Goal: Task Accomplishment & Management: Use online tool/utility

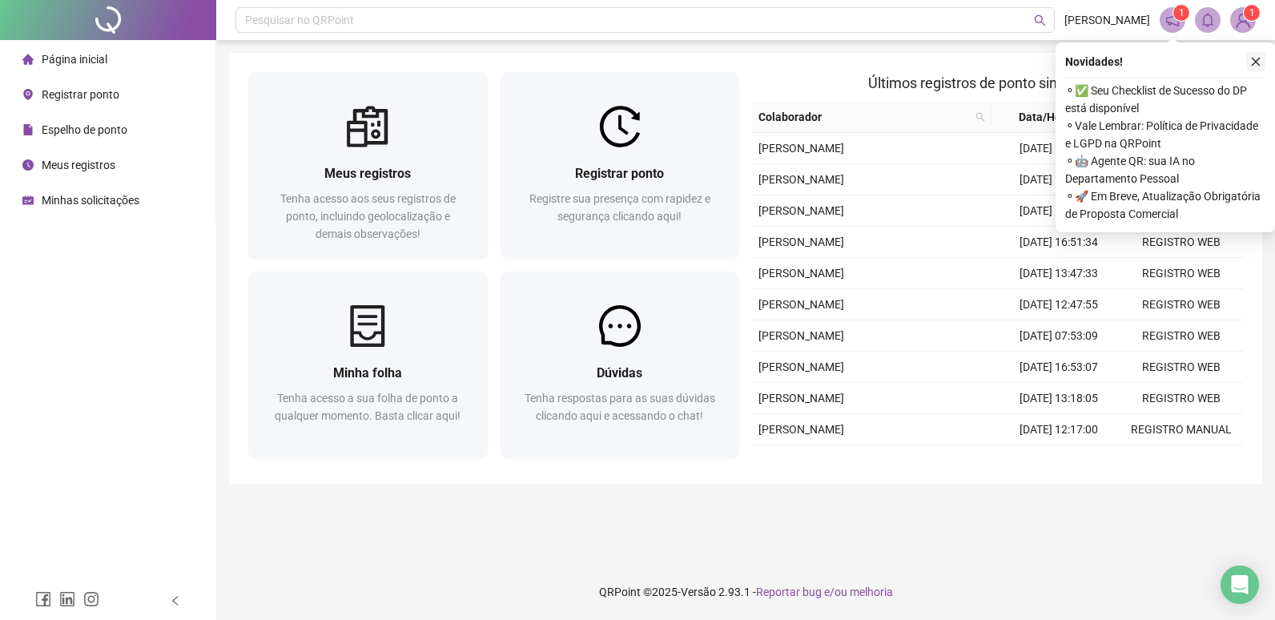
drag, startPoint x: 627, startPoint y: 159, endPoint x: 1256, endPoint y: 54, distance: 637.3
click at [627, 159] on div "Registrar ponto Registre sua presença com rapidez e segurança clicando aqui!" at bounding box center [619, 202] width 239 height 111
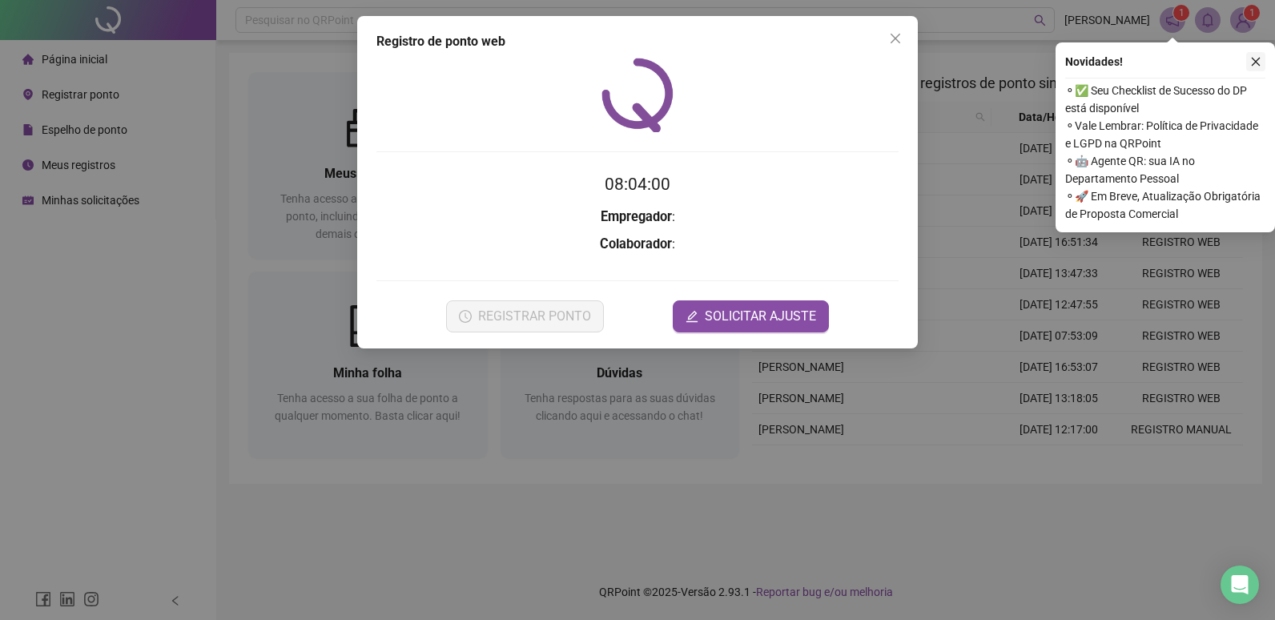
click at [1252, 58] on icon "close" at bounding box center [1255, 61] width 11 height 11
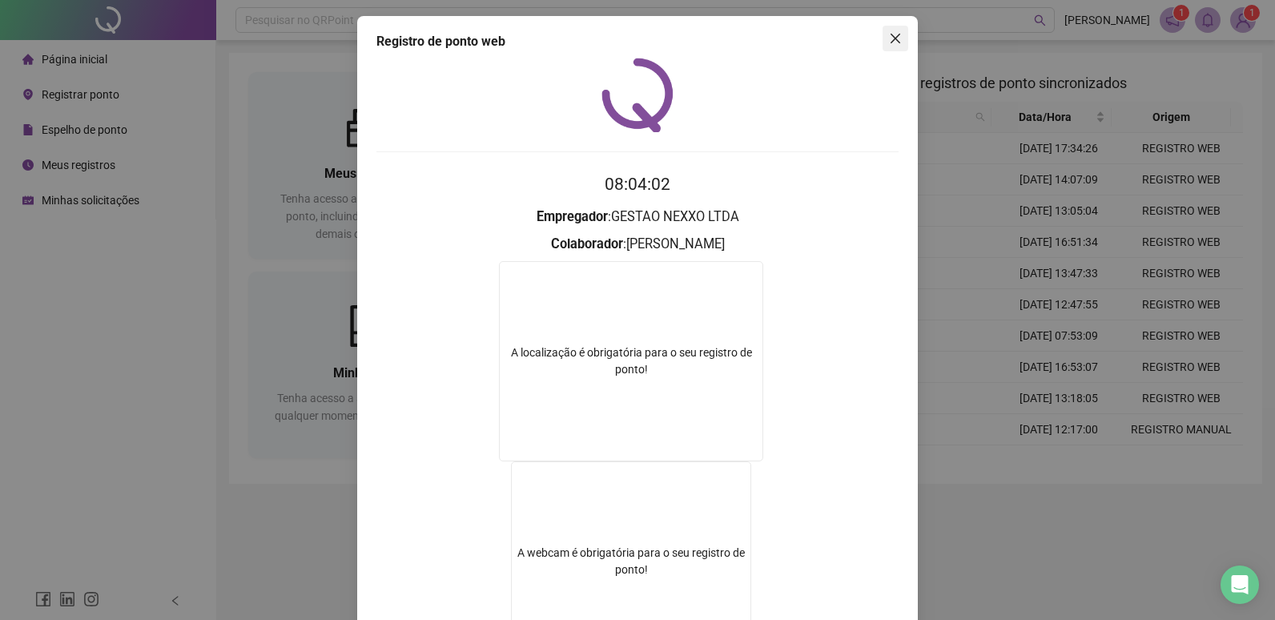
click at [890, 37] on icon "close" at bounding box center [895, 39] width 10 height 10
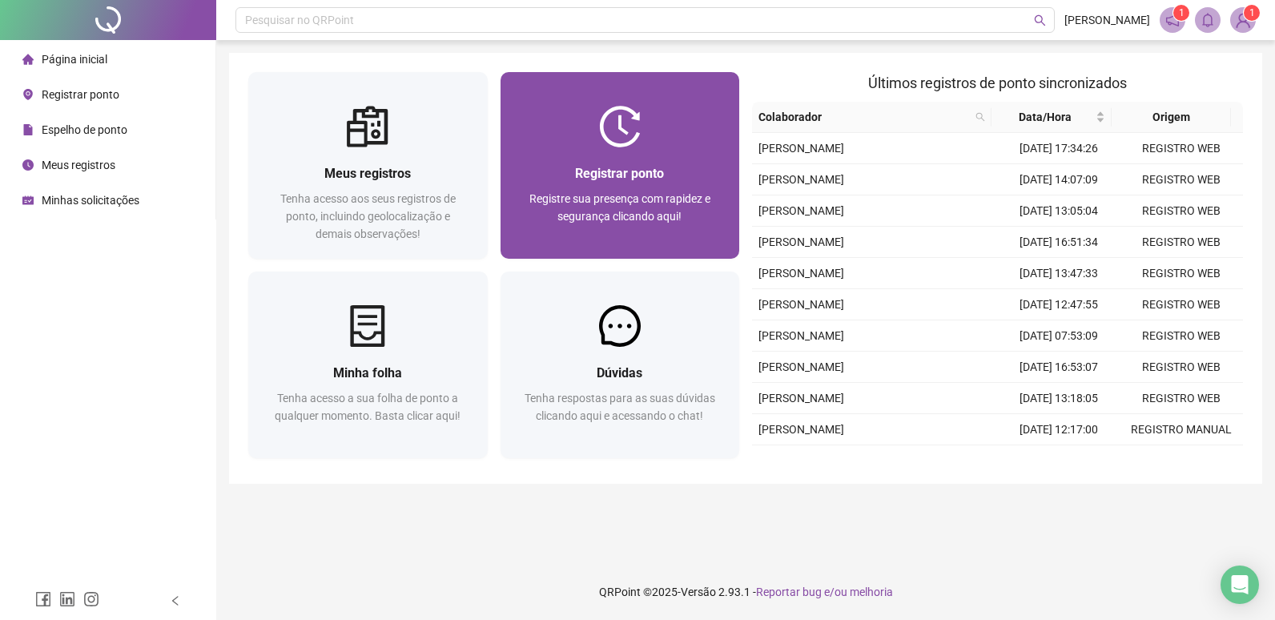
click at [685, 149] on div "Registrar ponto Registre sua presença com rapidez e segurança clicando aqui!" at bounding box center [619, 202] width 239 height 111
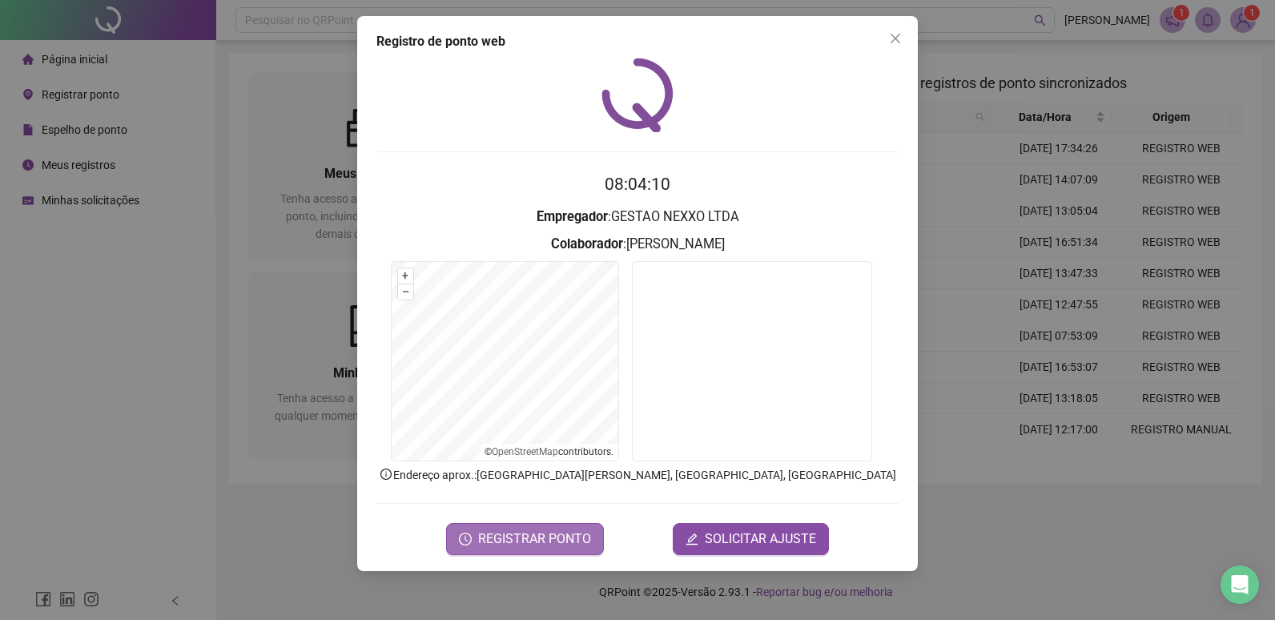
click at [535, 534] on span "REGISTRAR PONTO" at bounding box center [534, 538] width 113 height 19
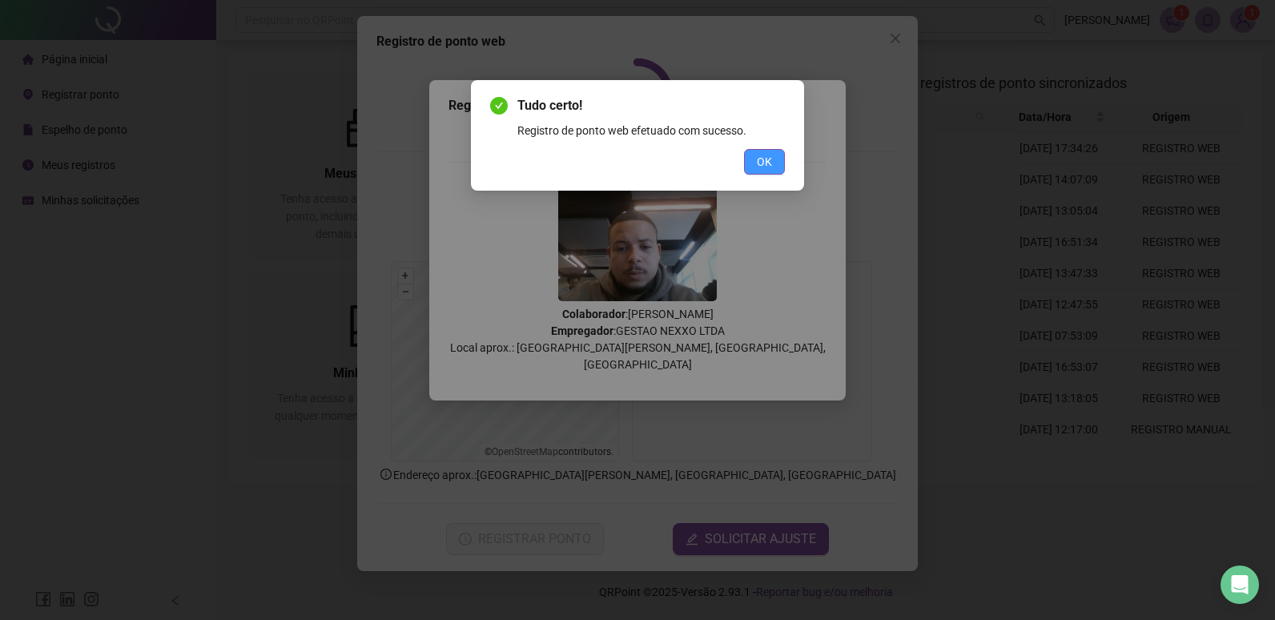
click at [772, 161] on button "OK" at bounding box center [764, 162] width 41 height 26
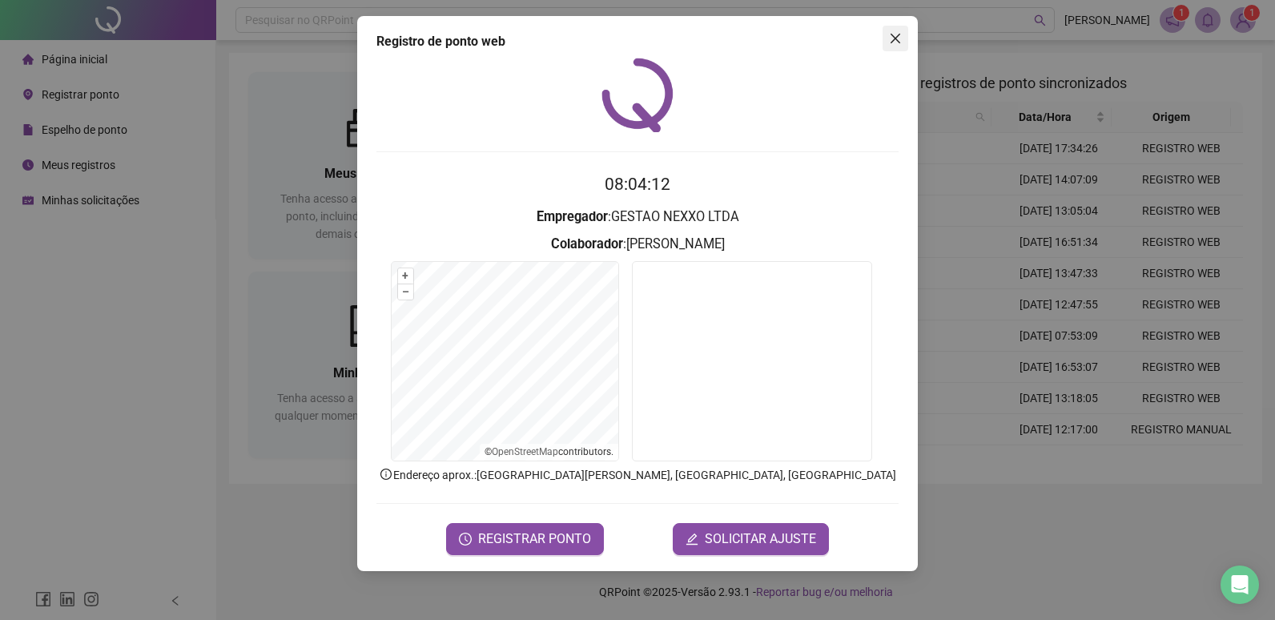
click at [890, 38] on icon "close" at bounding box center [895, 38] width 13 height 13
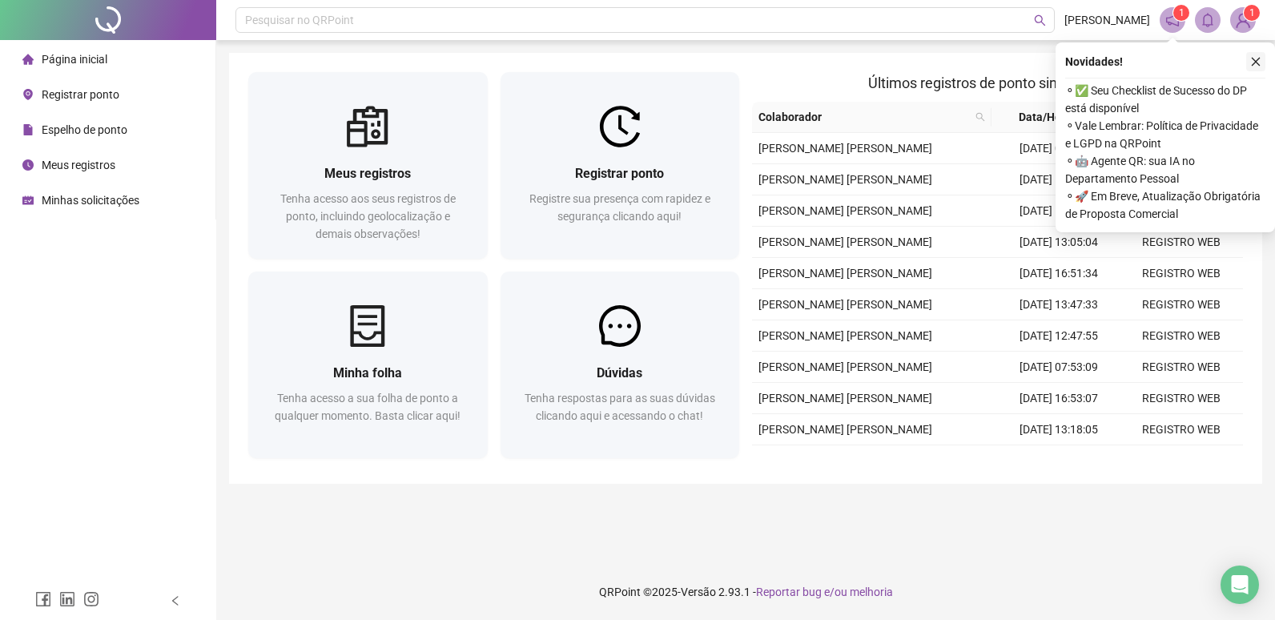
click at [1252, 58] on icon "close" at bounding box center [1255, 61] width 11 height 11
